Goal: Transaction & Acquisition: Register for event/course

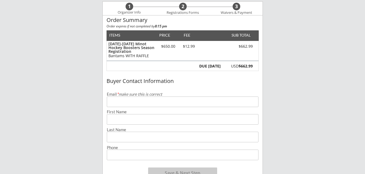
scroll to position [48, 0]
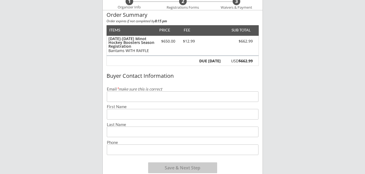
click at [147, 96] on input "email" at bounding box center [183, 97] width 152 height 11
type input "[EMAIL_ADDRESS][DOMAIN_NAME]"
type input "[PERSON_NAME]"
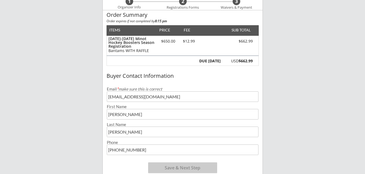
type input "[PHONE_NUMBER]"
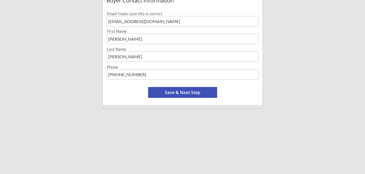
scroll to position [129, 0]
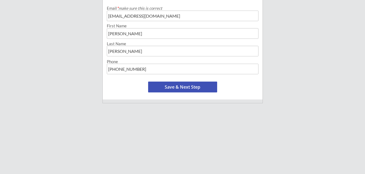
click at [203, 93] on div "Buyer Contact Information Email * make sure this is correct [EMAIL_ADDRESS][DOM…" at bounding box center [183, 44] width 160 height 111
click at [198, 89] on button "Save & Next Step" at bounding box center [182, 87] width 69 height 11
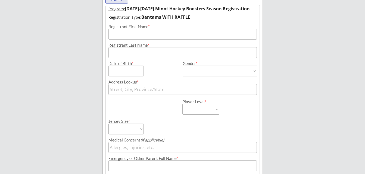
scroll to position [39, 0]
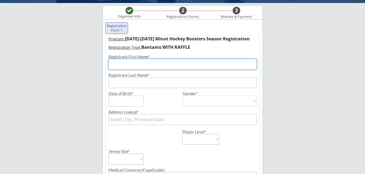
click at [175, 67] on input "input" at bounding box center [182, 64] width 148 height 11
type input "[PERSON_NAME]"
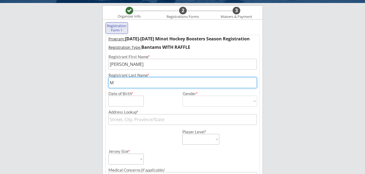
type input "[PERSON_NAME]"
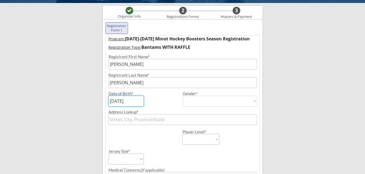
type input "[DATE]"
click at [250, 102] on select "[DEMOGRAPHIC_DATA] [DEMOGRAPHIC_DATA]" at bounding box center [220, 101] width 74 height 11
select select ""[DEMOGRAPHIC_DATA]""
click at [183, 96] on select "[DEMOGRAPHIC_DATA] [DEMOGRAPHIC_DATA]" at bounding box center [220, 101] width 74 height 11
type input "[DEMOGRAPHIC_DATA]"
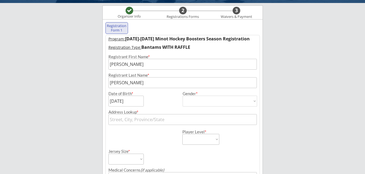
click at [198, 120] on input "text" at bounding box center [182, 119] width 148 height 11
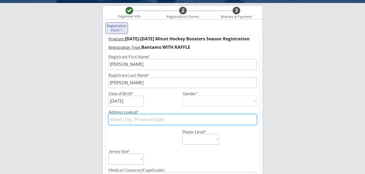
type input "1805 Aspen Circle SW"
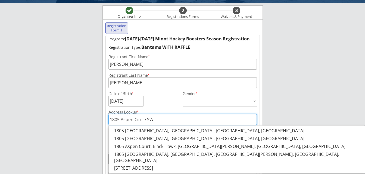
click at [195, 125] on input "1805 Aspen Circle SW" at bounding box center [182, 119] width 148 height 11
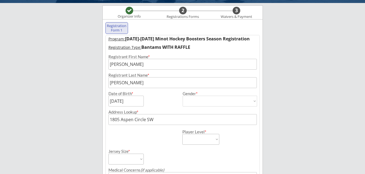
click at [281, 143] on div "Minot Hockey Boosters Organizer Info 2 Registrations Forms 3 Waivers & Payment …" at bounding box center [182, 161] width 365 height 400
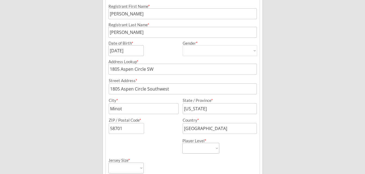
scroll to position [91, 0]
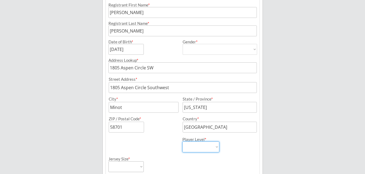
click at [201, 145] on select "Learn to Play Boys Learn to Play Girls Maroon Mites Gold/White Mites Squirts Pe…" at bounding box center [200, 147] width 37 height 11
select select ""Bantams""
click at [182, 142] on select "Learn to Play Boys Learn to Play Girls Maroon Mites Gold/White Mites Squirts Pe…" at bounding box center [200, 147] width 37 height 11
click at [197, 80] on div "Street Address *" at bounding box center [183, 79] width 148 height 4
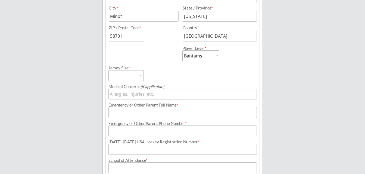
scroll to position [182, 0]
click at [139, 76] on select "Adult Small Adult Medium Adult Large Adult XL Goalie Cut" at bounding box center [125, 76] width 35 height 11
click at [159, 74] on div "Jersey Size * Adult Small Adult Medium Adult Large Adult XL Goalie Cut" at bounding box center [144, 72] width 73 height 20
click at [138, 79] on select "Adult Small Adult Medium Adult Large Adult XL Goalie Cut" at bounding box center [125, 76] width 35 height 11
select select ""Adult Medium""
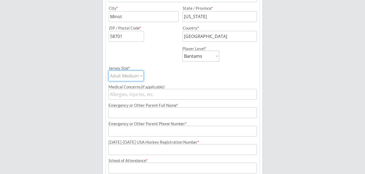
click at [108, 71] on select "Adult Small Adult Medium Adult Large Adult XL Goalie Cut" at bounding box center [125, 76] width 35 height 11
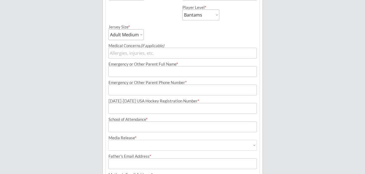
scroll to position [227, 0]
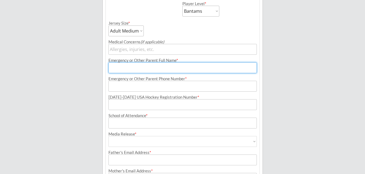
click at [152, 68] on input "input" at bounding box center [182, 67] width 148 height 11
type input "[PERSON_NAME]"
type input "[PHONE_NUMBER]"
type input "[EMAIL_ADDRESS][DOMAIN_NAME]"
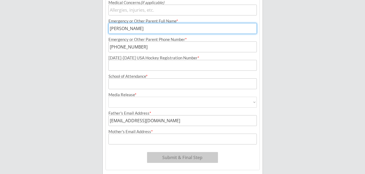
scroll to position [266, 0]
click at [121, 28] on input "input" at bounding box center [182, 28] width 148 height 11
type input "[PERSON_NAME]"
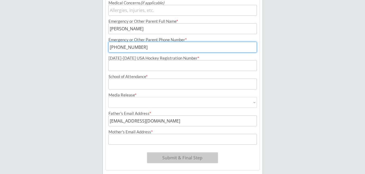
type input "[PHONE_NUMBER]"
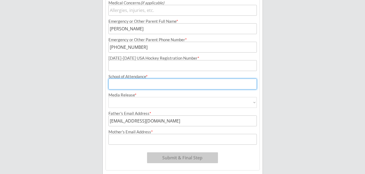
click at [132, 83] on input "input" at bounding box center [182, 84] width 148 height 11
type input "[PERSON_NAME]"
click at [197, 105] on select "Yes No" at bounding box center [182, 102] width 148 height 11
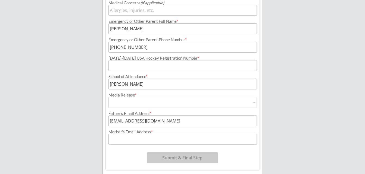
select select ""Yes""
click at [108, 97] on select "Yes No" at bounding box center [182, 102] width 148 height 11
type input "Yes"
click at [152, 138] on input "input" at bounding box center [182, 139] width 148 height 11
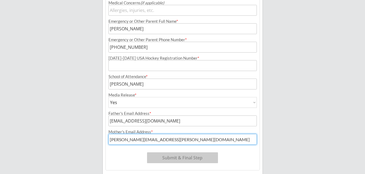
type input "[PERSON_NAME][EMAIL_ADDRESS][PERSON_NAME][DOMAIN_NAME]"
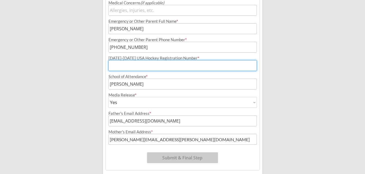
click at [179, 64] on input "input" at bounding box center [182, 65] width 148 height 11
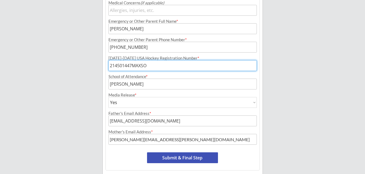
type input "214501447MAXSO"
click at [171, 155] on button "Submit & Final Step" at bounding box center [182, 158] width 71 height 11
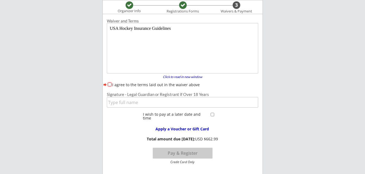
scroll to position [0, 0]
click at [109, 84] on input "I agree to the terms laid out in the waiver above" at bounding box center [110, 85] width 4 height 4
checkbox input "true"
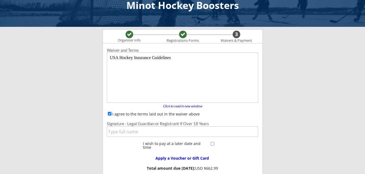
scroll to position [28, 0]
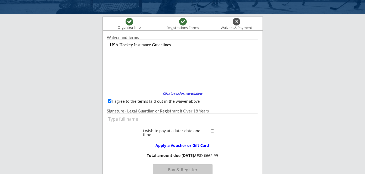
click at [161, 121] on input "input" at bounding box center [182, 119] width 151 height 11
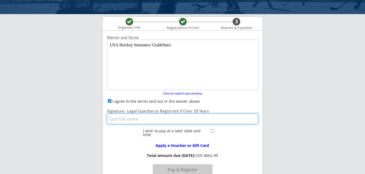
type input "[PERSON_NAME]"
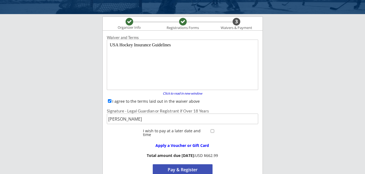
click at [202, 171] on button "Pay & Register" at bounding box center [183, 170] width 60 height 11
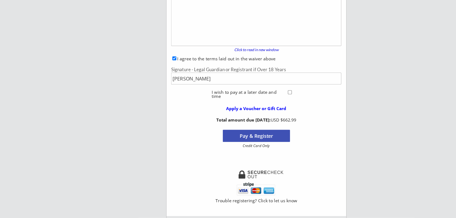
scroll to position [77, 0]
